Goal: Task Accomplishment & Management: Use online tool/utility

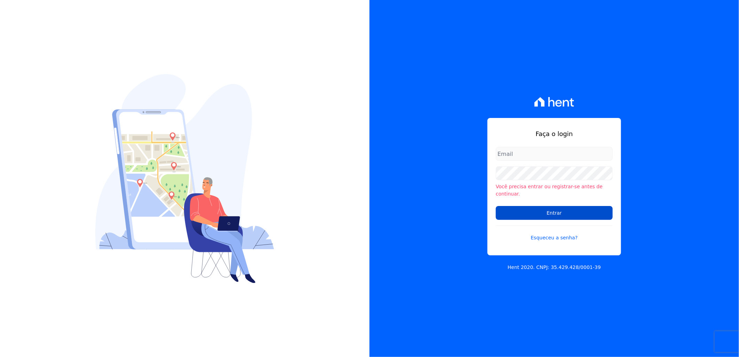
type input "[PERSON_NAME][EMAIL_ADDRESS][DOMAIN_NAME]"
click at [530, 206] on input "Entrar" at bounding box center [554, 213] width 117 height 14
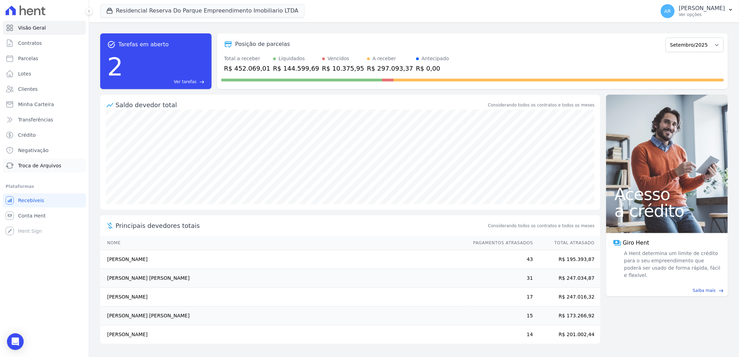
click at [53, 168] on span "Troca de Arquivos" at bounding box center [39, 165] width 43 height 7
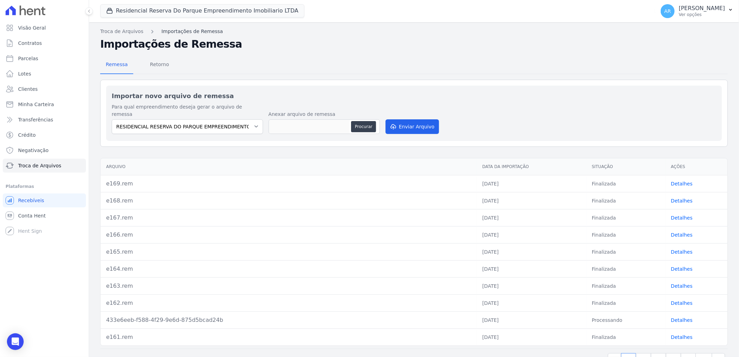
click at [191, 31] on link "Importações de Remessa" at bounding box center [193, 31] width 62 height 7
click at [181, 30] on link "Importações de Remessa" at bounding box center [193, 31] width 62 height 7
click at [164, 65] on span "Retorno" at bounding box center [160, 64] width 28 height 14
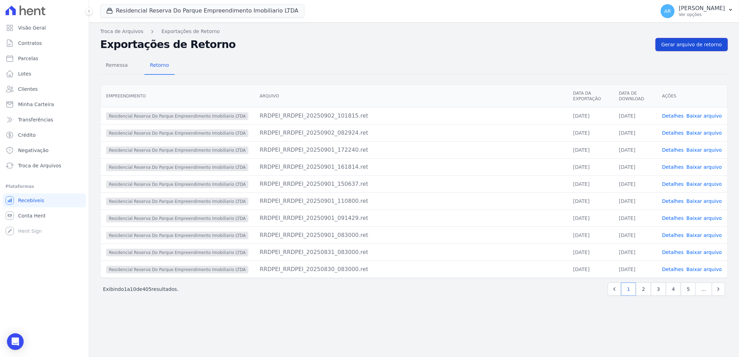
click at [700, 43] on span "Gerar arquivo de retorno" at bounding box center [692, 44] width 61 height 7
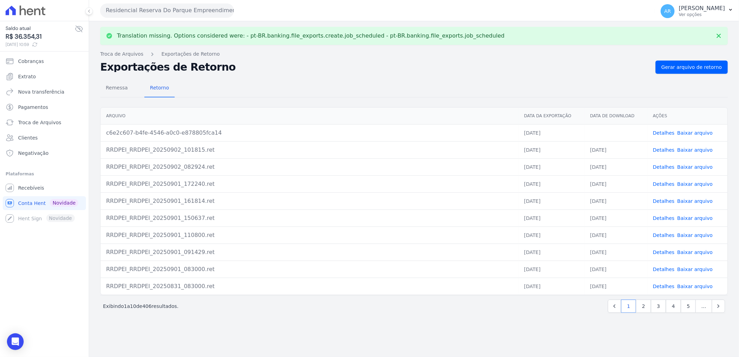
click at [693, 133] on link "Baixar arquivo" at bounding box center [696, 133] width 36 height 6
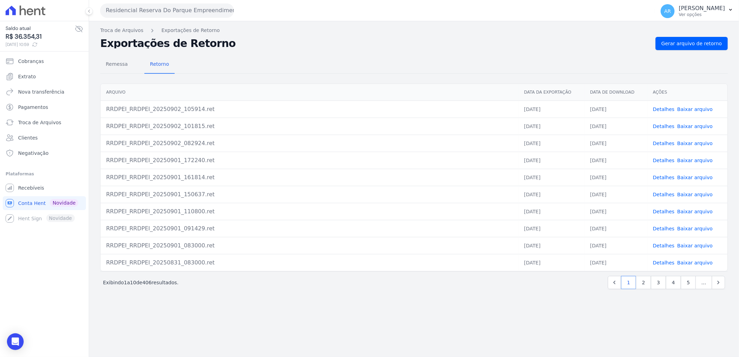
click at [684, 108] on link "Baixar arquivo" at bounding box center [696, 110] width 36 height 6
click at [667, 110] on link "Detalhes" at bounding box center [664, 110] width 22 height 6
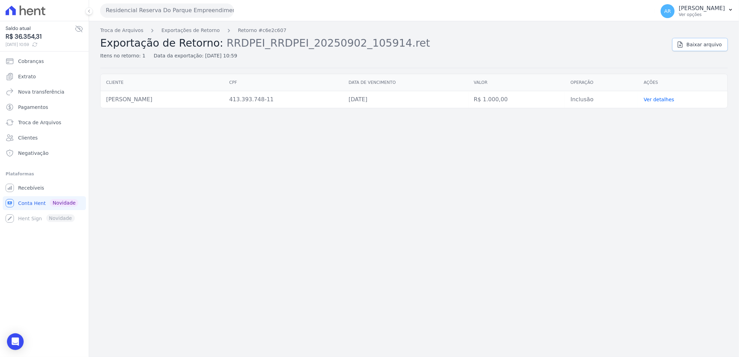
click at [707, 45] on span "Baixar arquivo" at bounding box center [705, 44] width 36 height 7
click at [305, 137] on div "Troca de Arquivos Exportações de Retorno Retorno #c6e2c607 Exportação de Retorn…" at bounding box center [414, 189] width 650 height 336
click at [191, 31] on link "Exportações de Retorno" at bounding box center [191, 30] width 58 height 7
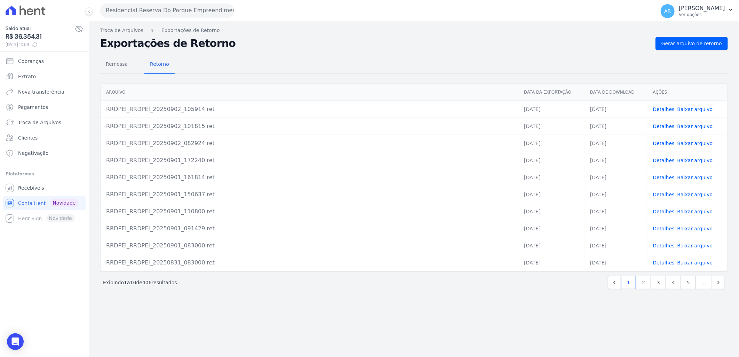
click at [687, 112] on link "Baixar arquivo" at bounding box center [696, 110] width 36 height 6
click at [662, 109] on link "Detalhes" at bounding box center [664, 110] width 22 height 6
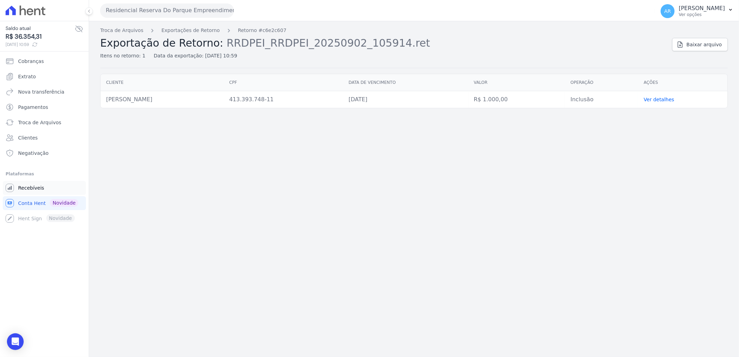
click at [33, 192] on link "Recebíveis" at bounding box center [44, 188] width 83 height 14
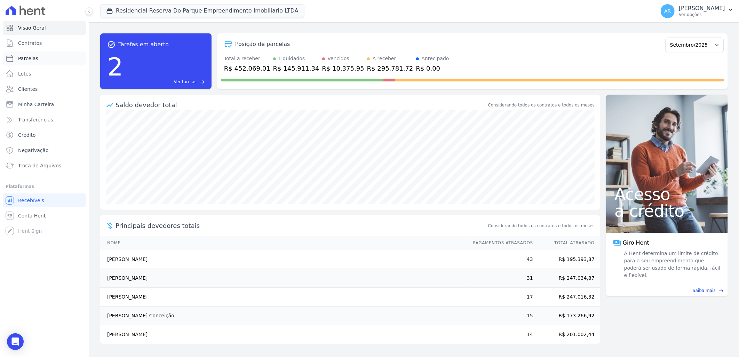
click at [33, 55] on span "Parcelas" at bounding box center [28, 58] width 20 height 7
select select
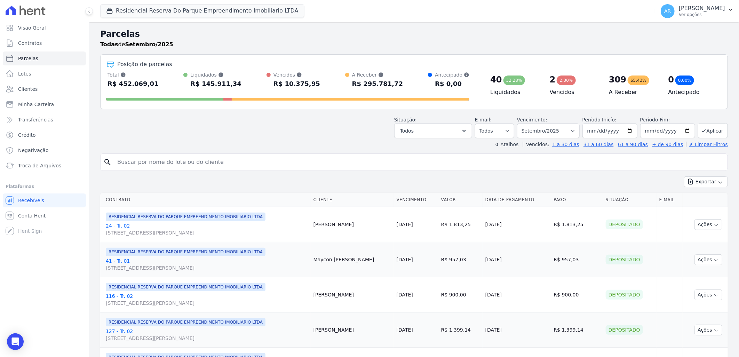
click at [204, 170] on div "search" at bounding box center [414, 162] width 628 height 17
click at [203, 166] on input "search" at bounding box center [419, 162] width 612 height 14
type input "alison p"
click at [684, 177] on button "Exportar" at bounding box center [706, 182] width 44 height 11
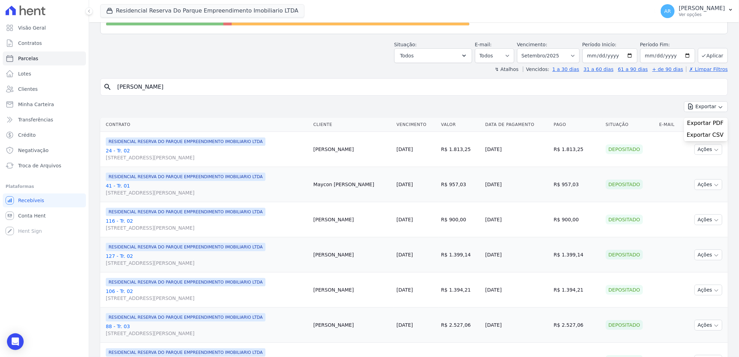
scroll to position [77, 0]
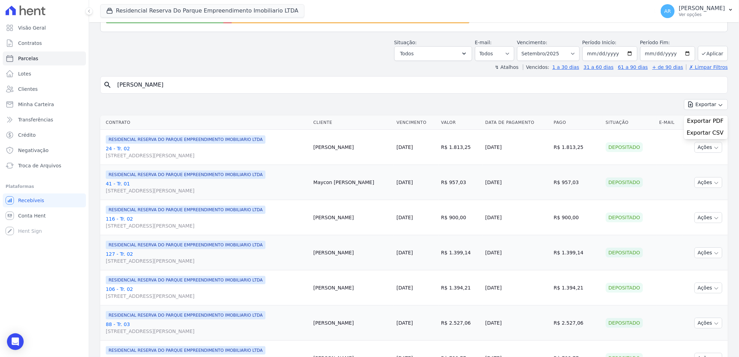
click at [204, 87] on input "alison p" at bounding box center [419, 85] width 612 height 14
select select
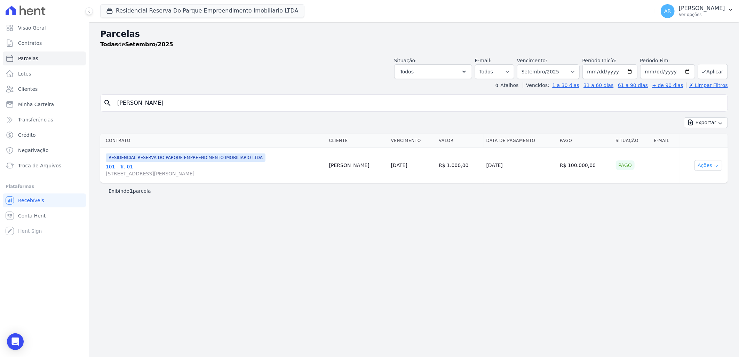
click at [707, 167] on button "Ações" at bounding box center [709, 165] width 28 height 11
click at [700, 180] on link "Ver boleto" at bounding box center [706, 181] width 67 height 13
click at [123, 168] on link "101 - Tr. 01 Avenida Doutor José Bonifácio Coutinho Nogueira, 150, ANDAR 2 SALA…" at bounding box center [215, 170] width 218 height 14
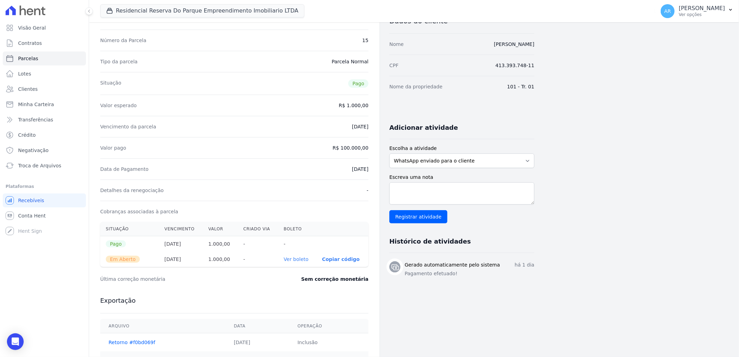
scroll to position [39, 0]
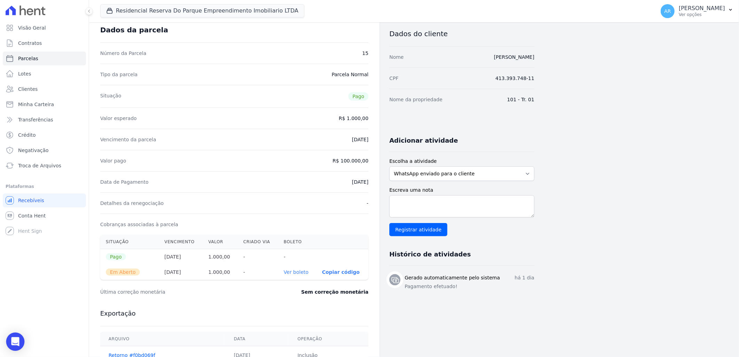
click at [13, 342] on icon "Open Intercom Messenger" at bounding box center [15, 341] width 8 height 9
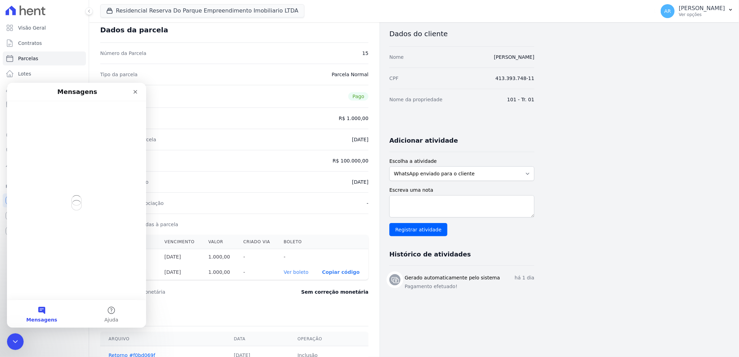
scroll to position [0, 0]
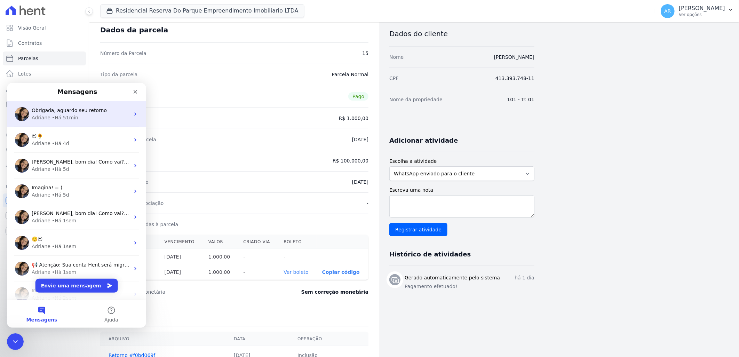
click at [79, 117] on div "Adriane • Há 51min" at bounding box center [81, 117] width 98 height 7
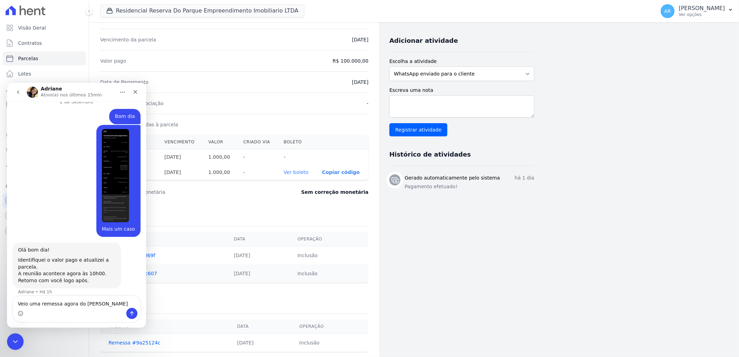
scroll to position [154, 0]
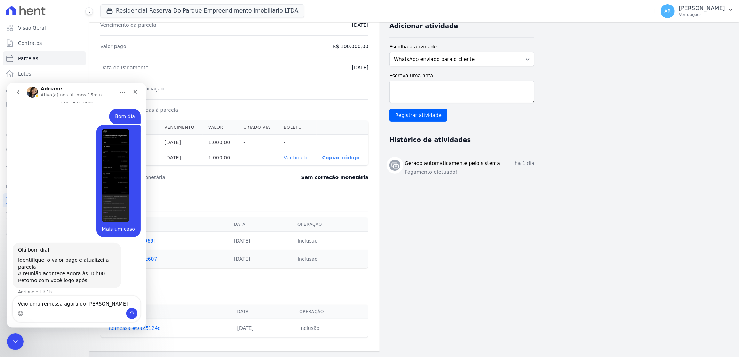
click at [279, 200] on h3 "Exportação" at bounding box center [234, 199] width 268 height 8
click at [105, 306] on textarea "Veio uma remessa agora do Alison" at bounding box center [76, 302] width 127 height 12
type textarea "Veio uma remessa agora do Alison mas esta com erro"
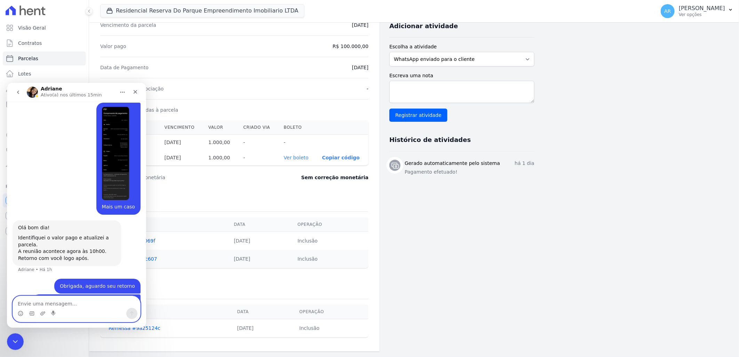
scroll to position [624, 0]
type textarea "A"
click at [44, 314] on icon "Upload do anexo" at bounding box center [43, 314] width 6 height 6
click at [452, 235] on div "Dados do cliente Nome Alison Patrick Pereira CPF 413.393.748-11 Nome da proprie…" at bounding box center [462, 125] width 145 height 444
click at [229, 94] on div "Detalhes da renegociação -" at bounding box center [234, 88] width 268 height 21
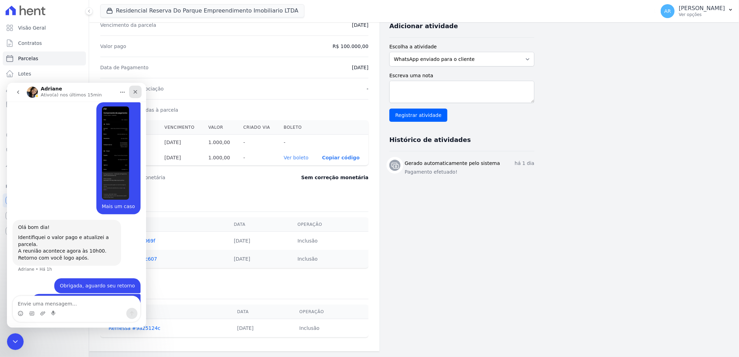
click at [137, 88] on div "Fechar" at bounding box center [135, 91] width 13 height 13
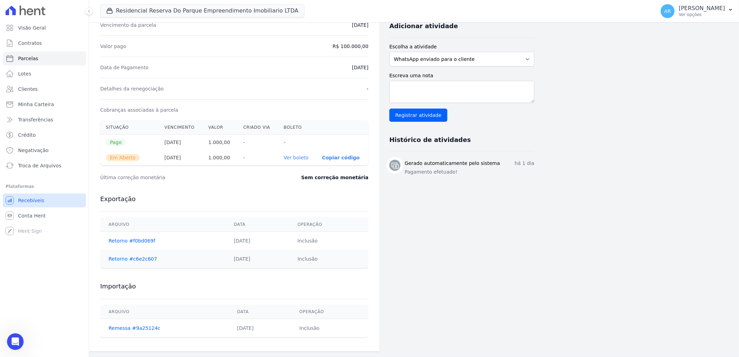
click at [38, 201] on span "Recebíveis" at bounding box center [31, 200] width 26 height 7
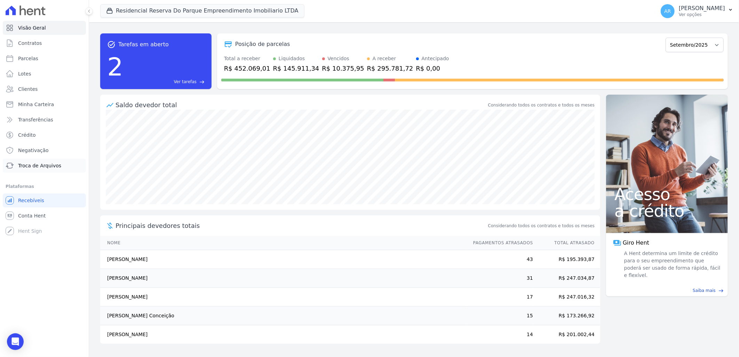
click at [48, 163] on span "Troca de Arquivos" at bounding box center [39, 165] width 43 height 7
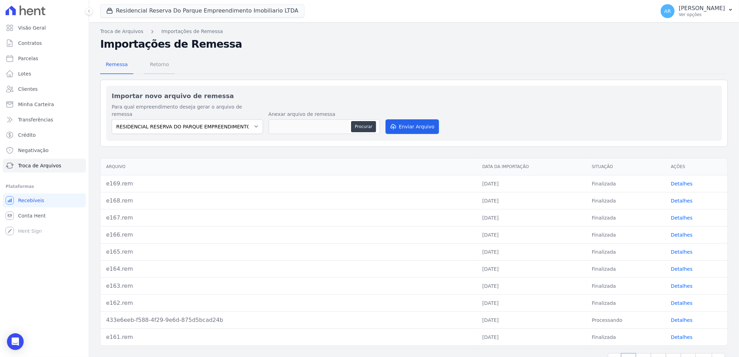
click at [163, 65] on span "Retorno" at bounding box center [160, 64] width 28 height 14
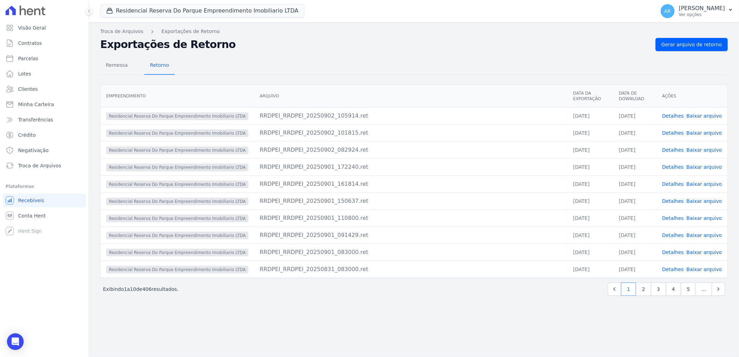
click at [679, 113] on link "Detalhes" at bounding box center [673, 116] width 22 height 6
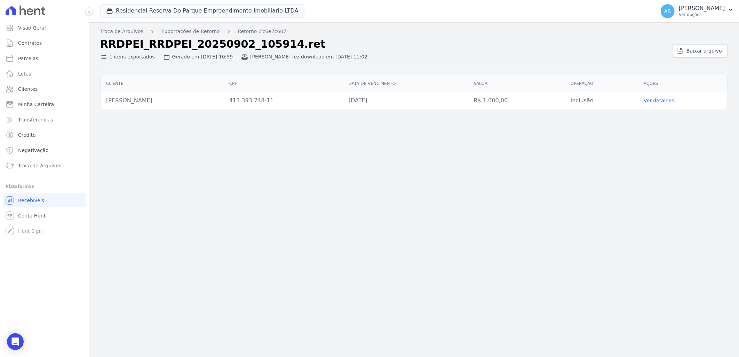
drag, startPoint x: 161, startPoint y: 100, endPoint x: 103, endPoint y: 99, distance: 58.1
click at [103, 99] on td "Alison Patrick Pereira" at bounding box center [162, 100] width 123 height 17
copy td "Alison Patrick Pereira"
drag, startPoint x: 337, startPoint y: 102, endPoint x: 100, endPoint y: 103, distance: 237.4
click at [100, 103] on div "Cliente CPF Data de vencimento Valor Operação Ações Alison Patrick Pereira 413.…" at bounding box center [414, 92] width 650 height 40
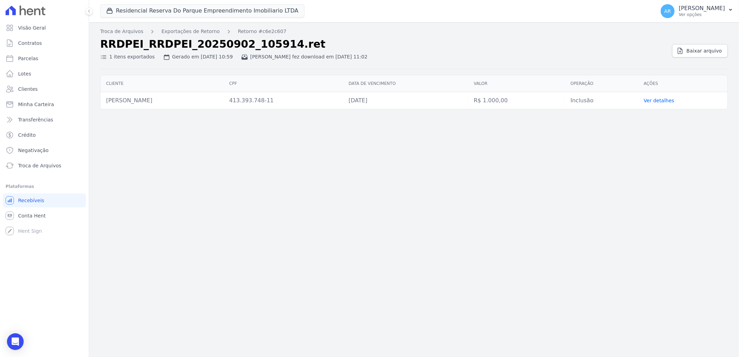
drag, startPoint x: 151, startPoint y: 120, endPoint x: 308, endPoint y: 92, distance: 159.6
click at [151, 120] on div "Troca de Arquivos Exportações de Retorno Retorno #c6e2c607 RRDPEI_RRDPEI_202509…" at bounding box center [414, 189] width 650 height 335
drag, startPoint x: 395, startPoint y: 102, endPoint x: 105, endPoint y: 100, distance: 290.4
click at [105, 100] on tr "Alison Patrick Pereira 413.393.748-11 05/09/2025 R$ 1.000,00 Inclusão Ver detal…" at bounding box center [414, 100] width 627 height 17
copy tr "Alison Patrick Pereira 413.393.748-11 05/09/2025"
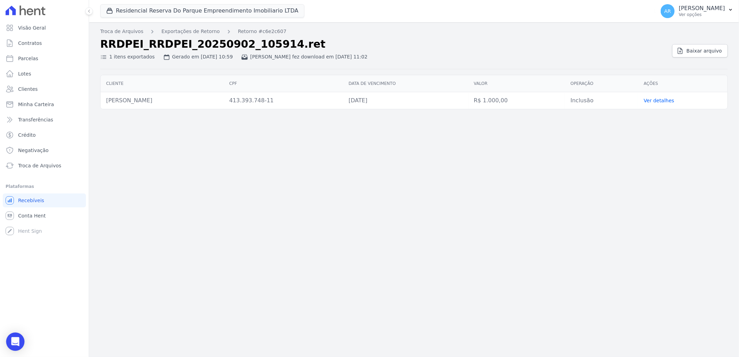
click at [16, 337] on div "Open Intercom Messenger" at bounding box center [15, 342] width 18 height 18
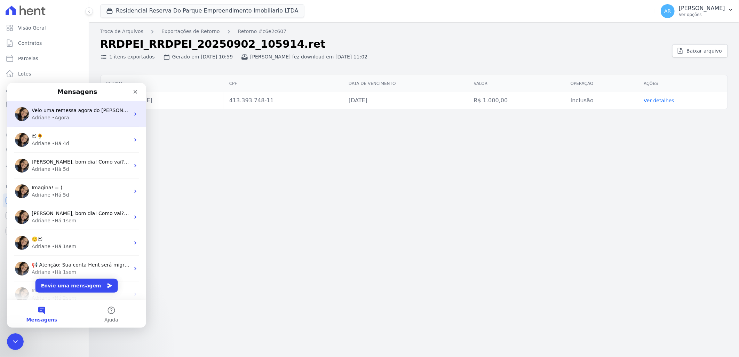
click at [75, 112] on span "Veio uma remessa agora do Alison mas esta com erro" at bounding box center [110, 110] width 157 height 6
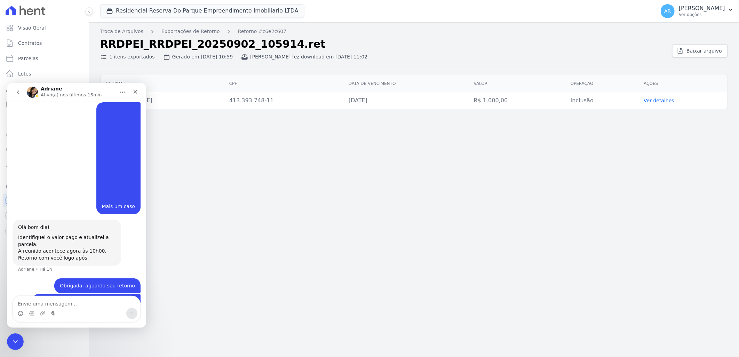
type textarea "Alison Patrick Pereira 413.393.748-11 05/09/2025"
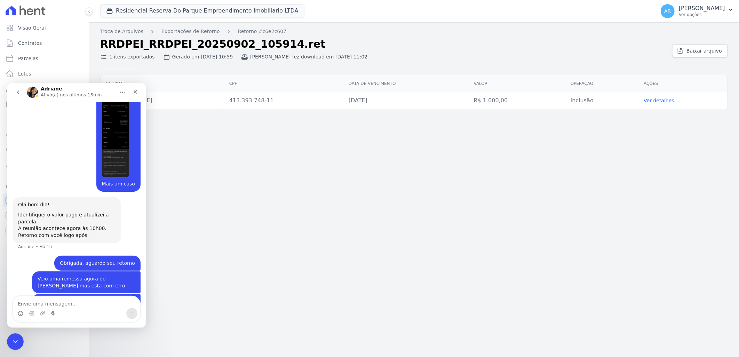
scroll to position [646, 0]
click at [315, 197] on div "Troca de Arquivos Exportações de Retorno Retorno #c6e2c607 RRDPEI_RRDPEI_202509…" at bounding box center [414, 189] width 650 height 335
click at [176, 36] on div "Troca de Arquivos Exportações de Retorno Retorno #c6e2c607 RRDPEI_RRDPEI_202509…" at bounding box center [414, 189] width 650 height 335
click at [176, 31] on link "Exportações de Retorno" at bounding box center [191, 31] width 58 height 7
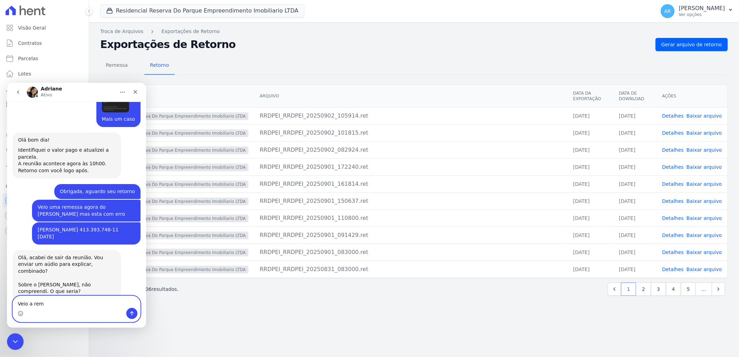
scroll to position [710, 0]
type textarea "Veio a remessa e ela veio com um erro"
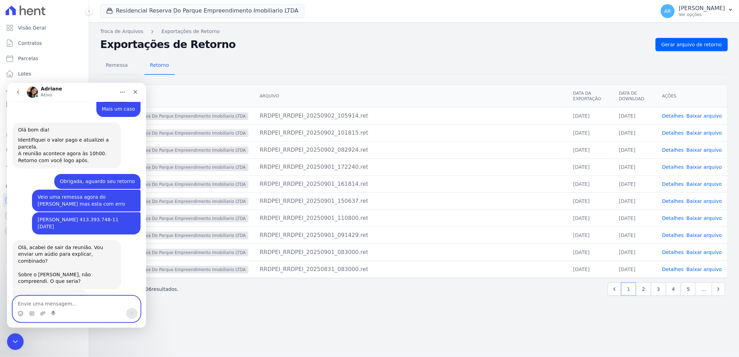
scroll to position [731, 0]
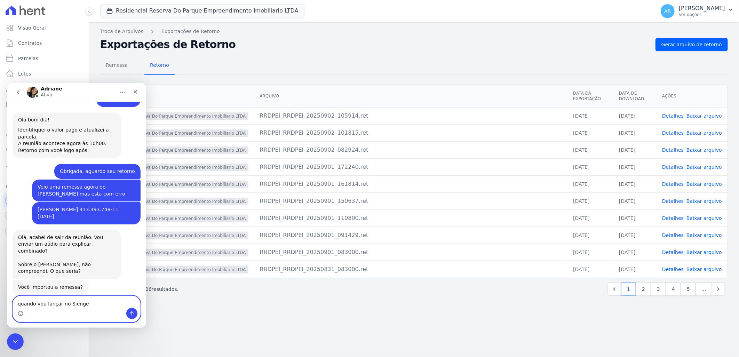
type textarea "quando vou lançar no Sienge"
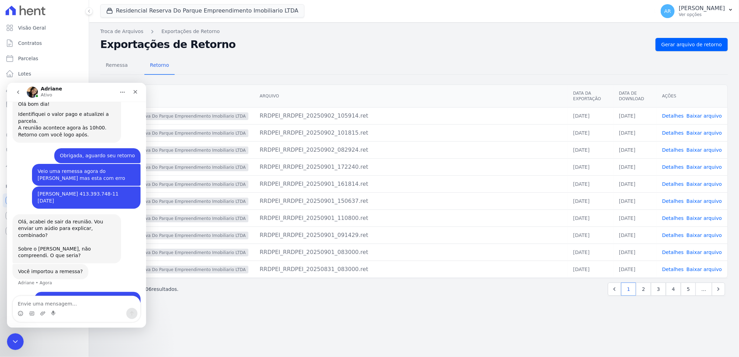
click at [683, 113] on link "Detalhes" at bounding box center [673, 116] width 22 height 6
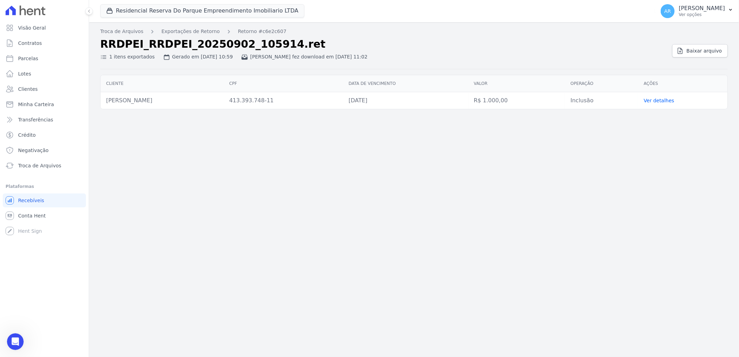
scroll to position [746, 0]
click at [688, 51] on link "Baixar arquivo" at bounding box center [701, 50] width 56 height 13
click at [16, 336] on div "Abertura do Messenger da Intercom" at bounding box center [14, 340] width 23 height 23
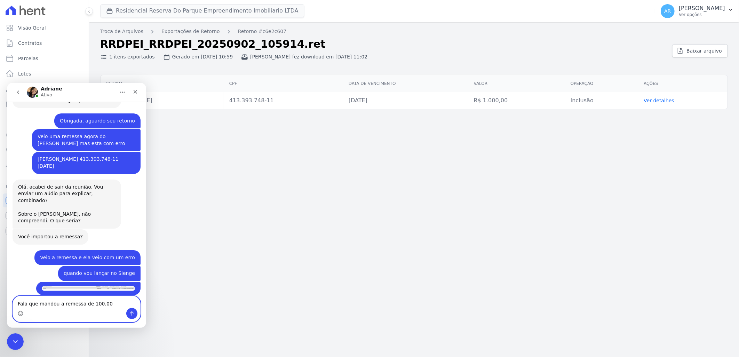
scroll to position [781, 0]
type textarea "Fala que mandou a remessa de 100.000"
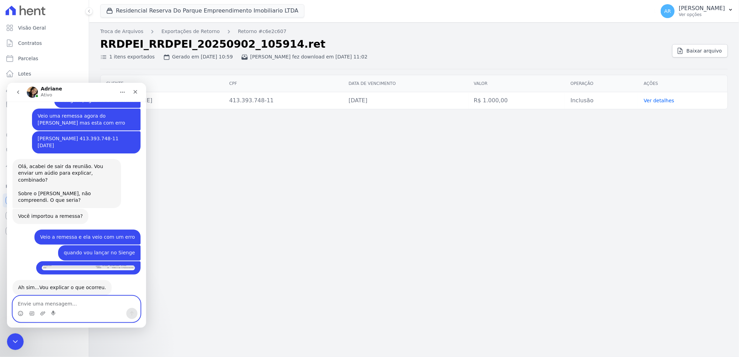
scroll to position [802, 0]
click at [75, 261] on div "Artur • Agora" at bounding box center [88, 267] width 104 height 13
click at [75, 266] on img "Artur diz…" at bounding box center [88, 268] width 93 height 5
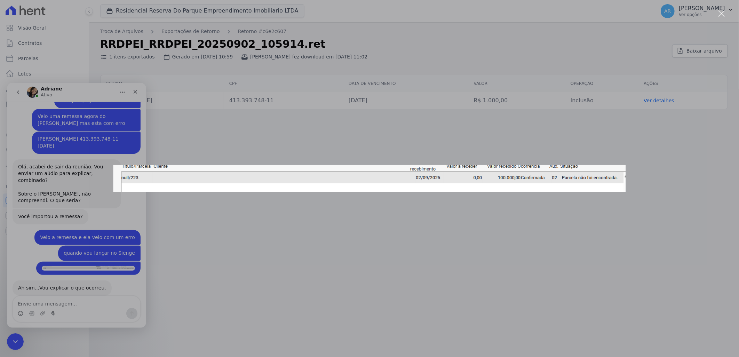
scroll to position [0, 0]
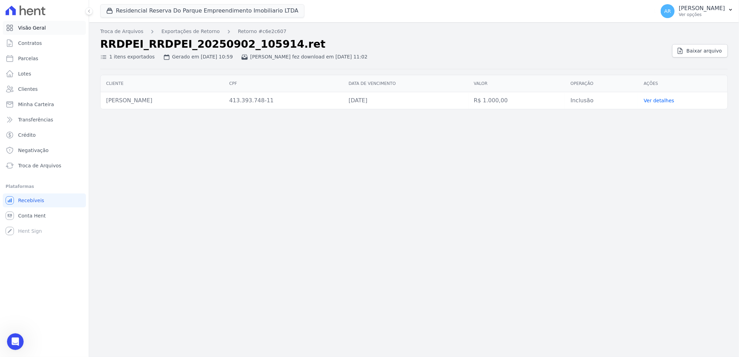
click at [51, 32] on link "Visão Geral" at bounding box center [44, 28] width 83 height 14
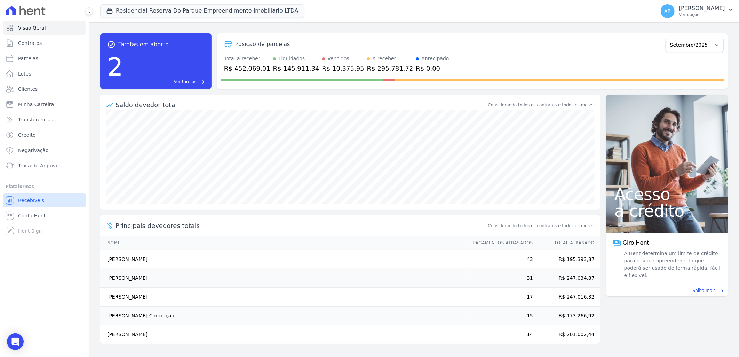
click at [43, 200] on link "Recebíveis" at bounding box center [44, 201] width 83 height 14
click at [42, 166] on span "Troca de Arquivos" at bounding box center [39, 165] width 43 height 7
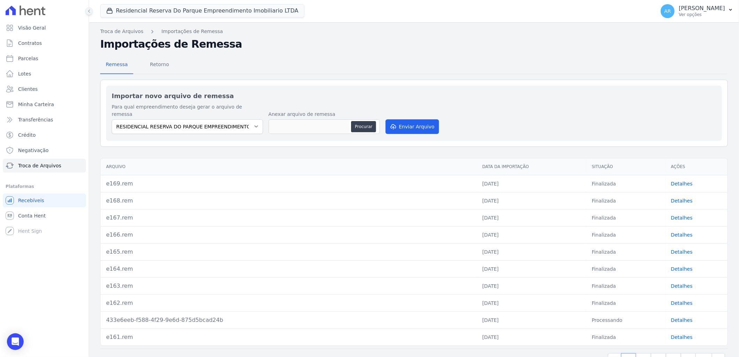
click at [88, 12] on icon at bounding box center [89, 11] width 4 height 4
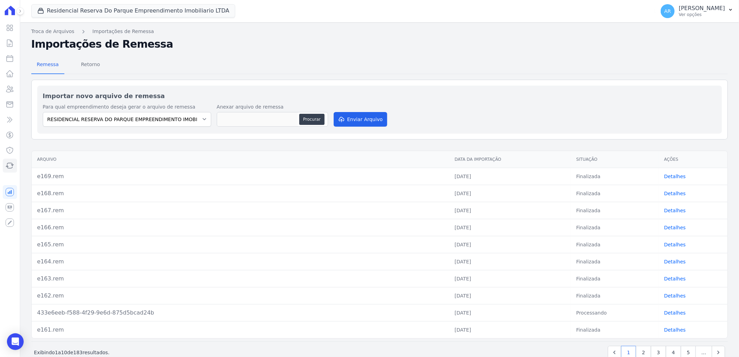
click at [23, 13] on div "Residencial Reserva Do Parque Empreendimento Imobiliario LTDA Você possui apena…" at bounding box center [379, 11] width 719 height 22
click at [21, 12] on icon at bounding box center [20, 11] width 4 height 4
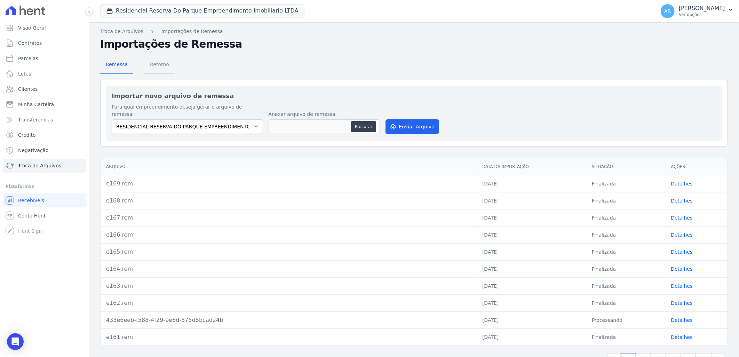
click at [159, 67] on span "Retorno" at bounding box center [160, 64] width 28 height 14
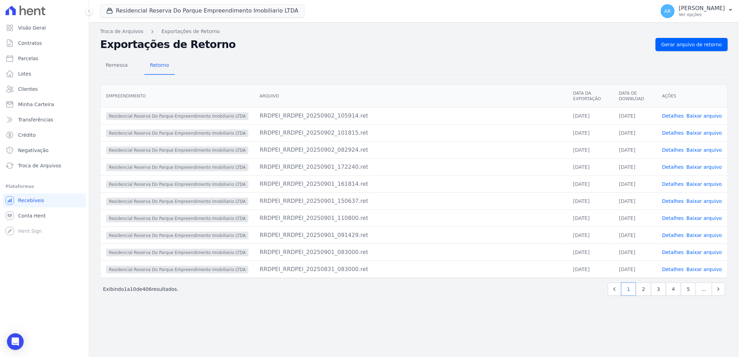
click at [677, 107] on td "Detalhes Baixar arquivo" at bounding box center [692, 115] width 71 height 17
click at [677, 113] on link "Detalhes" at bounding box center [673, 116] width 22 height 6
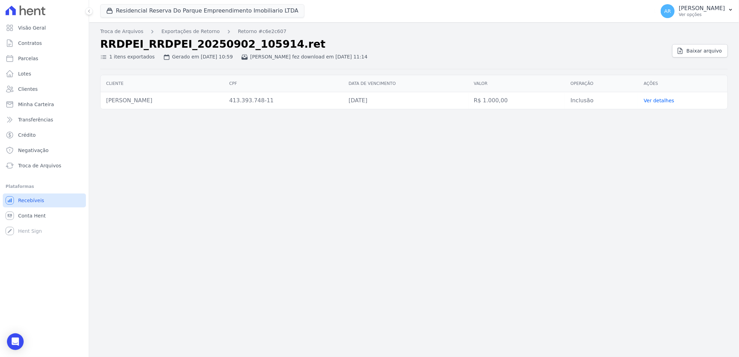
click at [45, 199] on link "Recebíveis" at bounding box center [44, 201] width 83 height 14
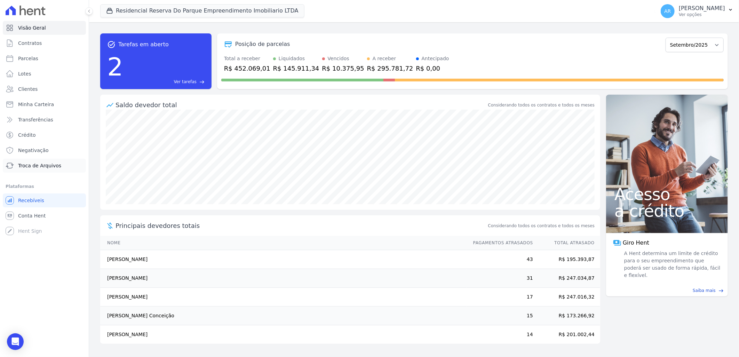
click at [44, 168] on span "Troca de Arquivos" at bounding box center [39, 165] width 43 height 7
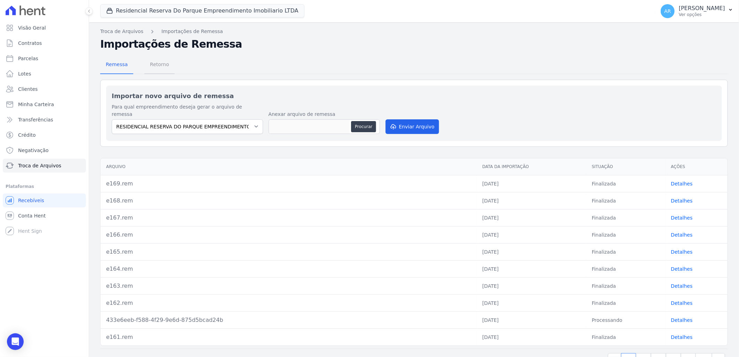
click at [155, 63] on span "Retorno" at bounding box center [160, 64] width 28 height 14
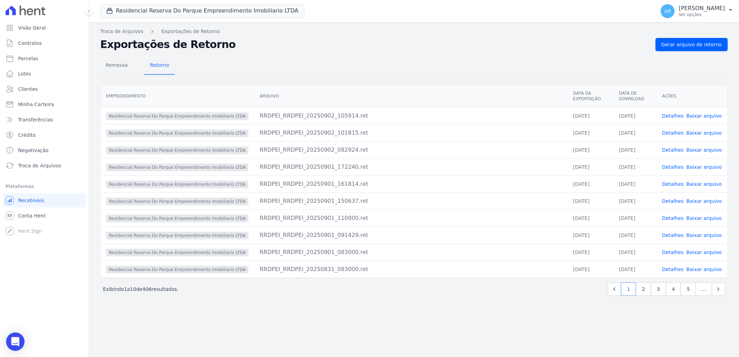
click at [20, 340] on div "Open Intercom Messenger" at bounding box center [15, 342] width 18 height 18
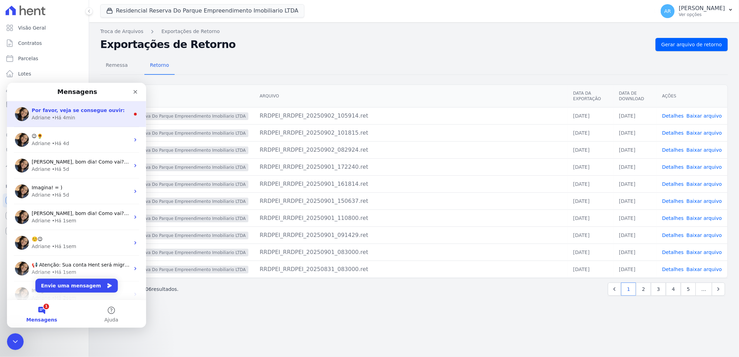
click at [94, 118] on div "Adriane • Há 4min" at bounding box center [81, 117] width 98 height 7
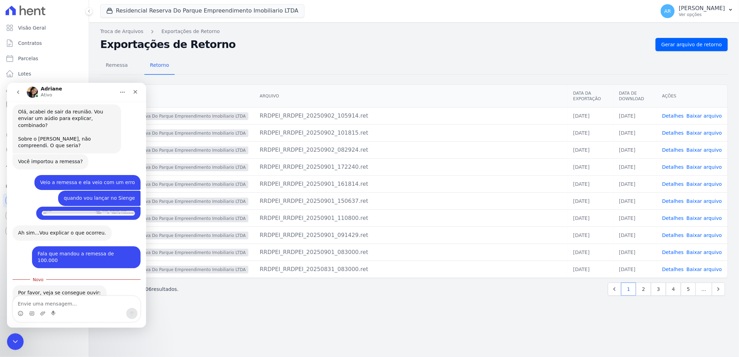
scroll to position [857, 0]
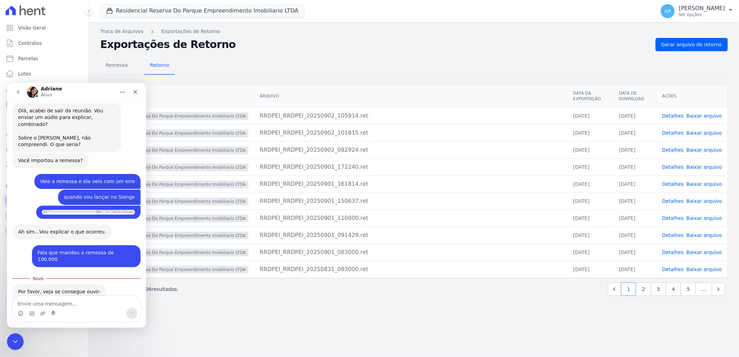
click at [67, 306] on textarea "Envie uma mensagem..." at bounding box center [76, 302] width 127 height 12
click at [57, 299] on div "WhatsApp P....19.13.ogg" at bounding box center [55, 302] width 60 height 7
click at [54, 310] on div "WhatsApp P....20.11.ogg" at bounding box center [55, 313] width 60 height 7
click at [681, 113] on link "Detalhes" at bounding box center [673, 116] width 22 height 6
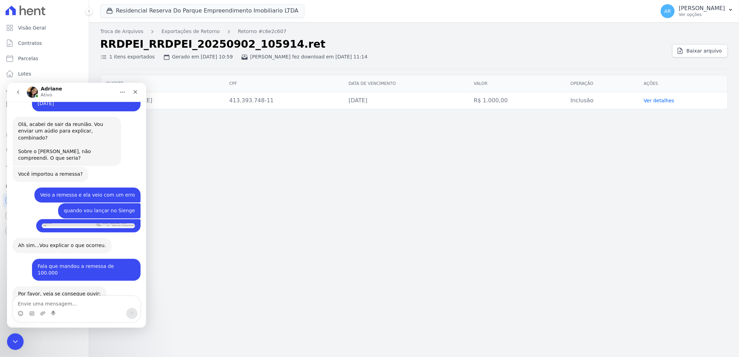
scroll to position [845, 0]
click at [102, 222] on img "Artur diz…" at bounding box center [88, 224] width 93 height 5
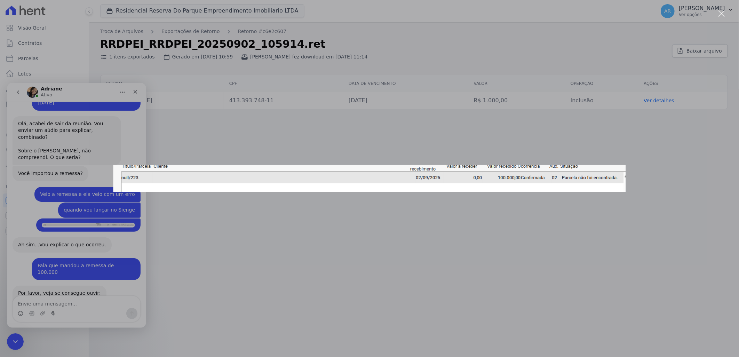
scroll to position [0, 0]
click at [637, 252] on div "Messenger da Intercom" at bounding box center [369, 178] width 739 height 357
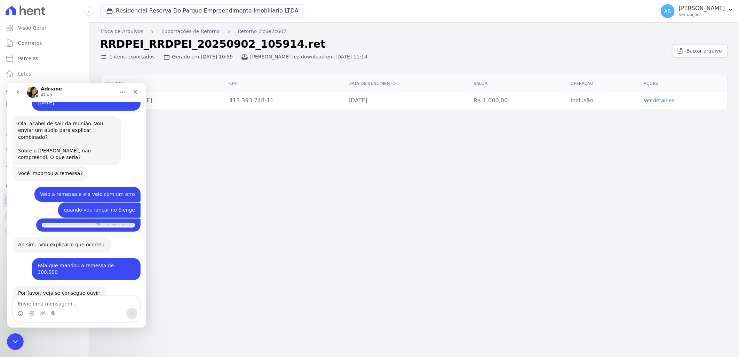
drag, startPoint x: 248, startPoint y: 213, endPoint x: 172, endPoint y: 148, distance: 100.3
click at [246, 209] on div "Troca de Arquivos Exportações de Retorno Retorno #c6e2c607 RRDPEI_RRDPEI_202509…" at bounding box center [414, 189] width 650 height 335
click at [133, 93] on icon "Fechar" at bounding box center [136, 92] width 6 height 6
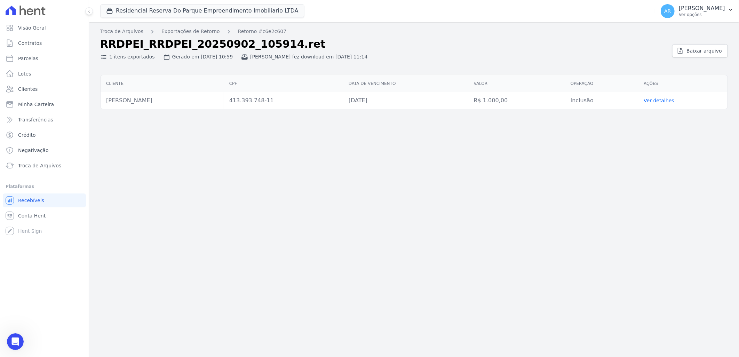
scroll to position [845, 0]
click at [20, 339] on div "Abertura do Messenger da Intercom" at bounding box center [14, 340] width 23 height 23
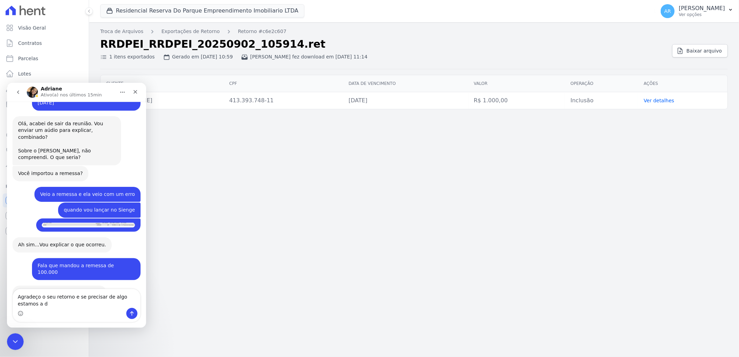
scroll to position [852, 0]
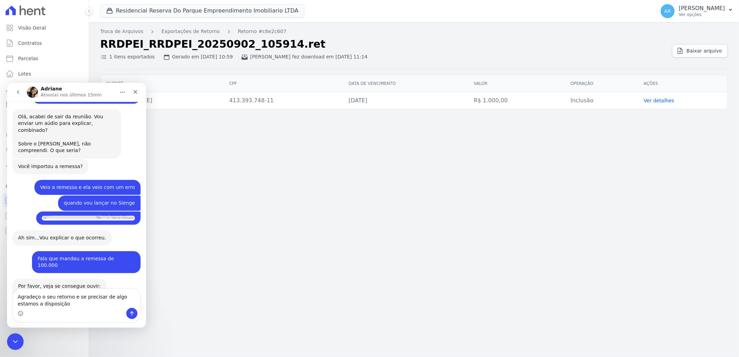
type textarea "Agradeço o seu retorno e se precisar de algo estamos a disposição"
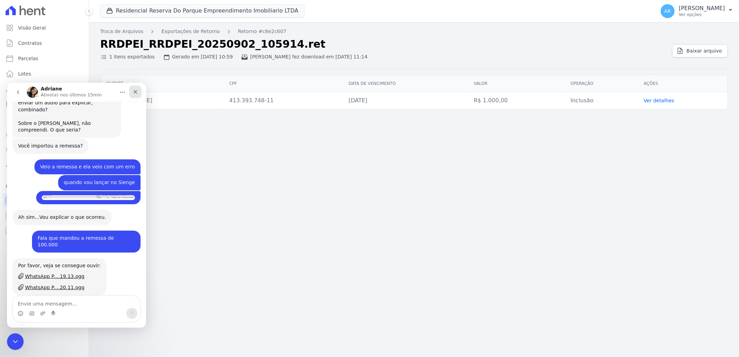
click at [136, 94] on div "Fechar" at bounding box center [135, 91] width 13 height 13
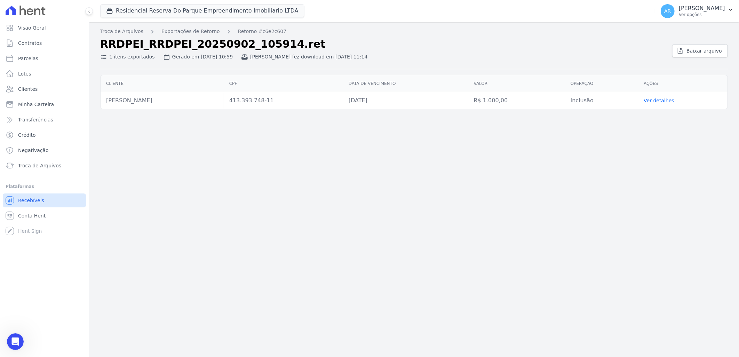
click at [43, 199] on link "Recebíveis" at bounding box center [44, 201] width 83 height 14
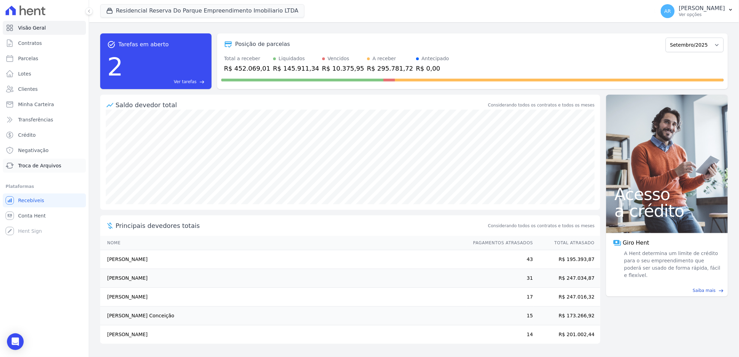
click at [56, 164] on span "Troca de Arquivos" at bounding box center [39, 165] width 43 height 7
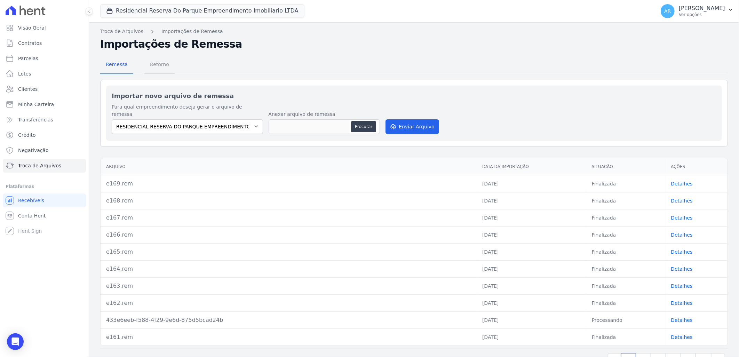
click at [152, 63] on span "Retorno" at bounding box center [160, 64] width 28 height 14
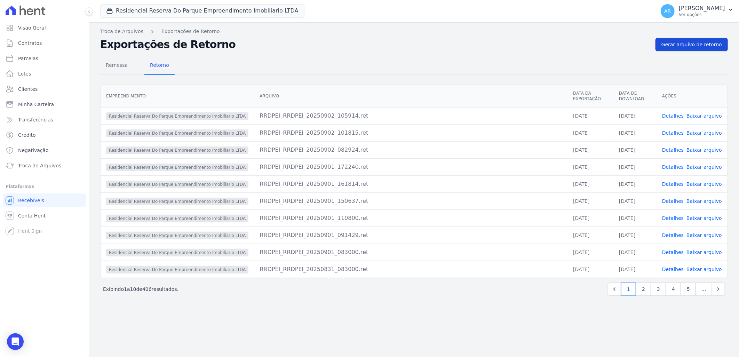
click at [692, 48] on link "Gerar arquivo de retorno" at bounding box center [692, 44] width 72 height 13
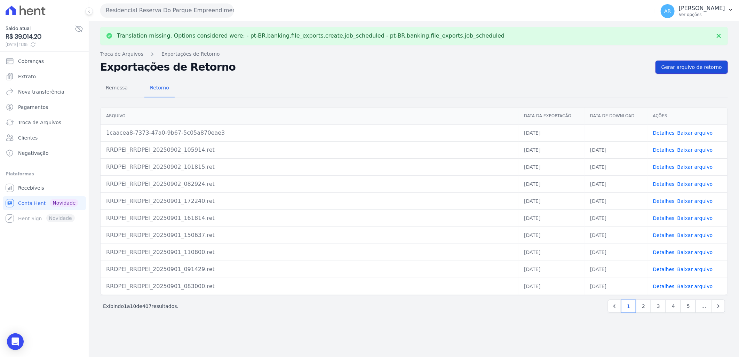
click at [695, 65] on span "Gerar arquivo de retorno" at bounding box center [692, 67] width 61 height 7
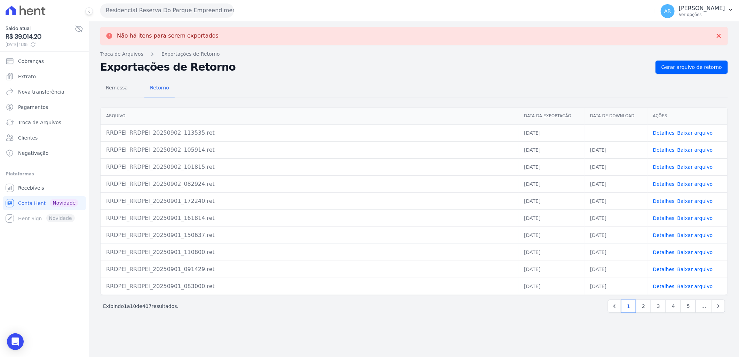
click at [700, 134] on link "Baixar arquivo" at bounding box center [696, 133] width 36 height 6
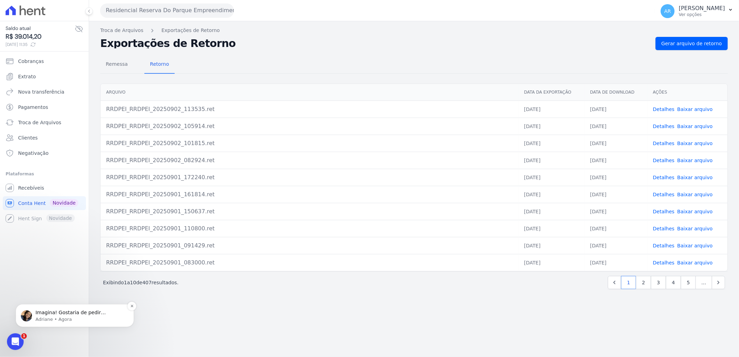
click at [60, 317] on p "Adriane • Agora" at bounding box center [81, 319] width 90 height 6
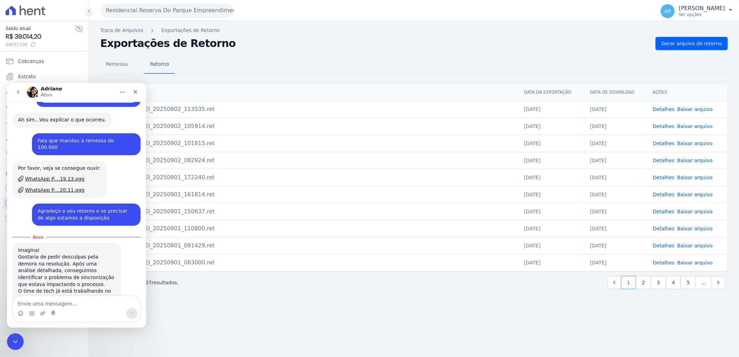
scroll to position [970, 0]
click at [66, 306] on textarea "Envie uma mensagem..." at bounding box center [76, 302] width 127 height 12
type textarea "t"
type textarea "Agradeço muito a atenção"
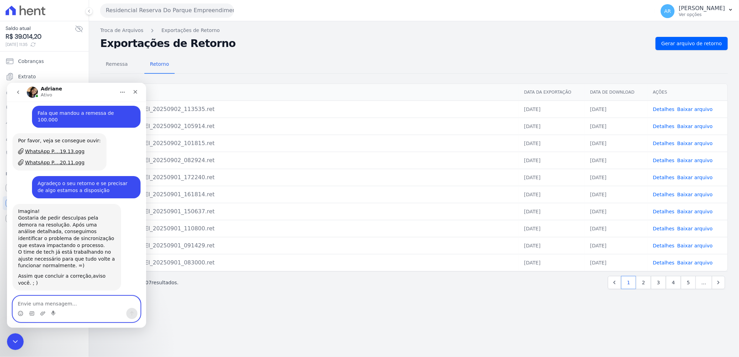
scroll to position [1000, 0]
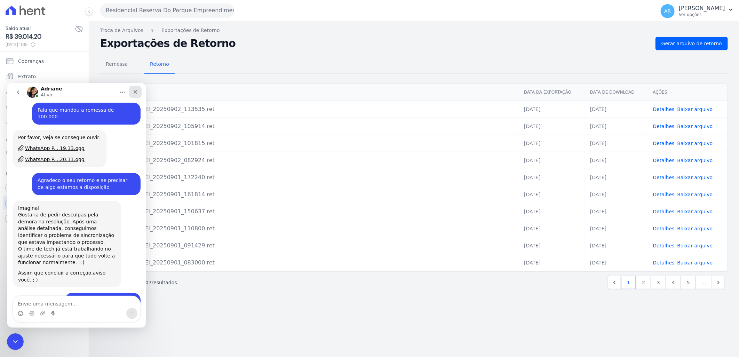
click at [135, 93] on icon "Fechar" at bounding box center [136, 92] width 6 height 6
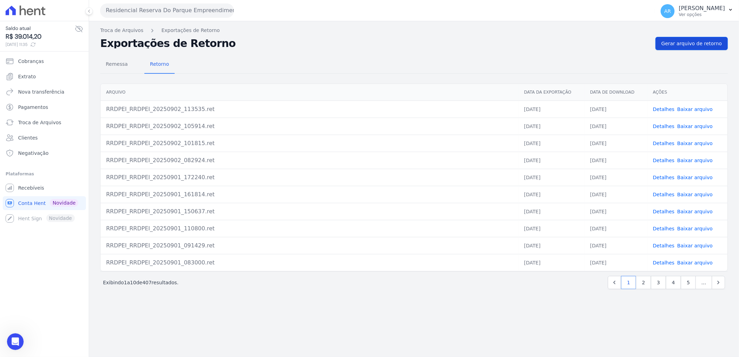
scroll to position [999, 0]
click at [689, 39] on link "Gerar arquivo de retorno" at bounding box center [692, 43] width 72 height 13
click at [13, 338] on div "Open Intercom Messenger" at bounding box center [15, 342] width 18 height 18
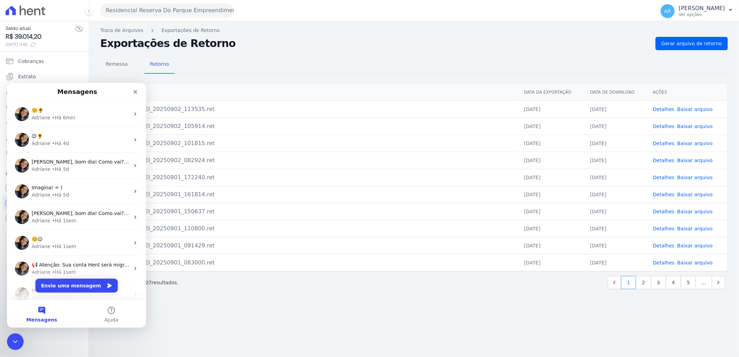
click at [256, 336] on div "Troca de Arquivos Exportações de Retorno Exportações de Retorno Gerar arquivo d…" at bounding box center [414, 189] width 650 height 336
click at [134, 92] on icon "Fechar" at bounding box center [136, 92] width 6 height 6
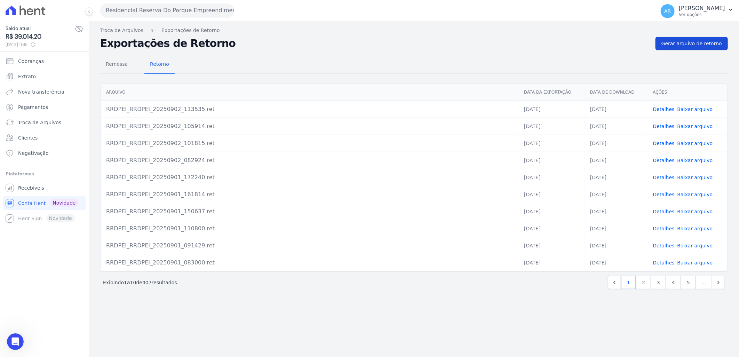
click at [697, 43] on span "Gerar arquivo de retorno" at bounding box center [692, 43] width 61 height 7
drag, startPoint x: 653, startPoint y: 32, endPoint x: 676, endPoint y: 46, distance: 27.0
click at [659, 34] on div "Troca de Arquivos Exportações de Retorno Exportações de Retorno Gerar arquivo d…" at bounding box center [414, 189] width 650 height 336
click at [676, 46] on span "Gerar arquivo de retorno" at bounding box center [692, 43] width 61 height 7
click at [688, 33] on nav "Troca de Arquivos Exportações de Retorno" at bounding box center [414, 30] width 628 height 7
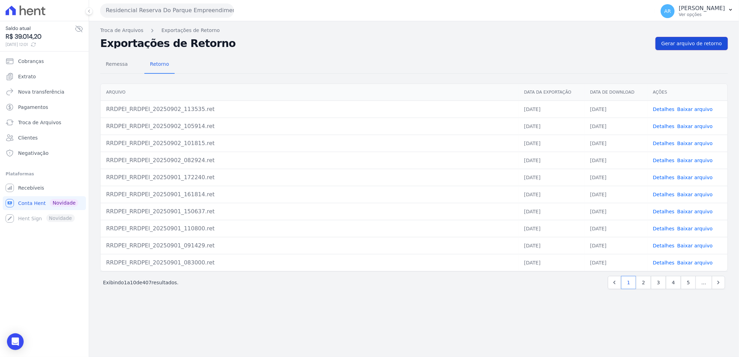
drag, startPoint x: 682, startPoint y: 44, endPoint x: 669, endPoint y: 40, distance: 14.0
click at [681, 44] on span "Gerar arquivo de retorno" at bounding box center [692, 43] width 61 height 7
click at [683, 39] on link "Gerar arquivo de retorno" at bounding box center [692, 43] width 72 height 13
click at [689, 40] on span "Gerar arquivo de retorno" at bounding box center [692, 43] width 61 height 7
